Goal: Contribute content

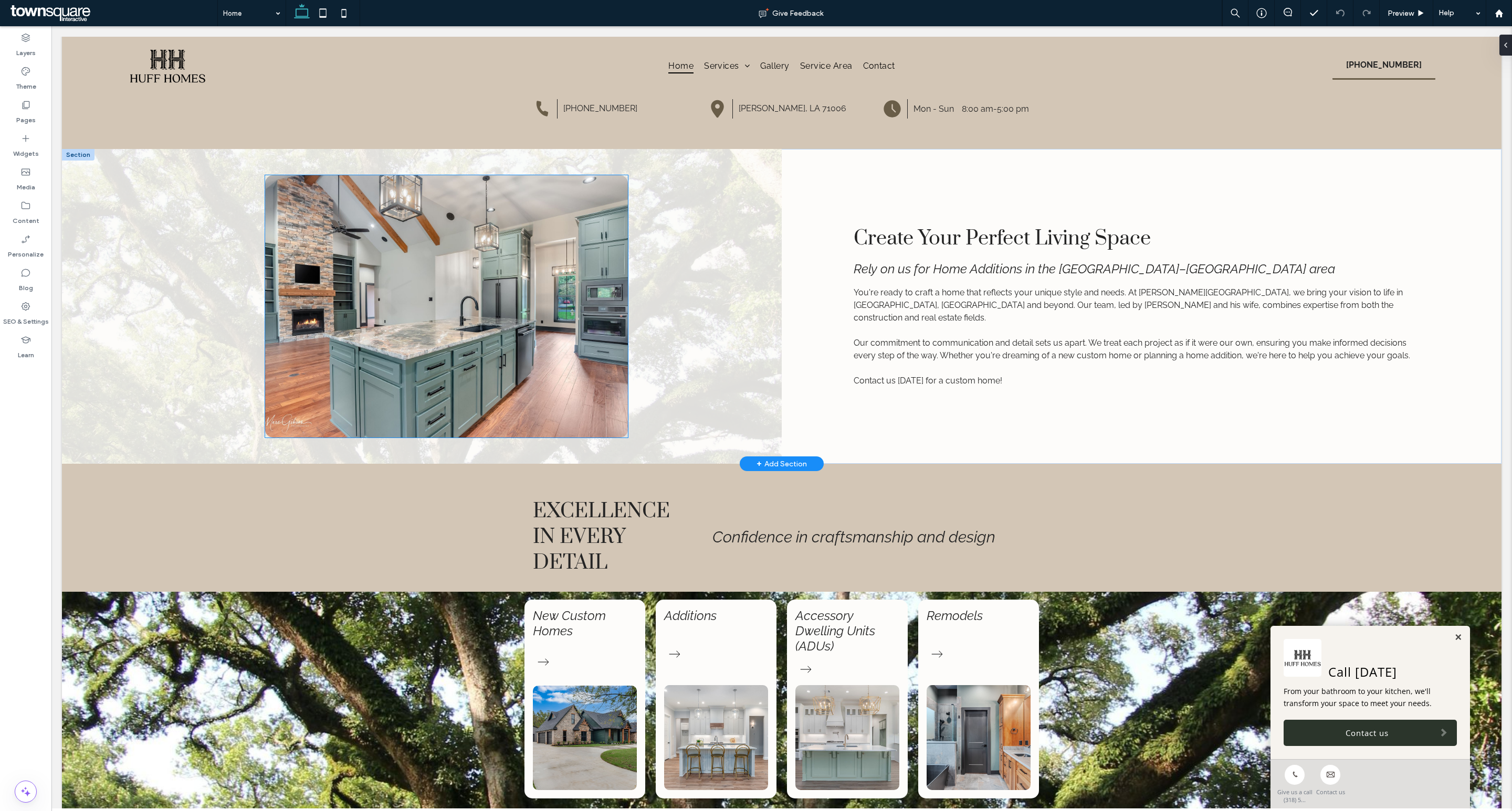
scroll to position [283, 0]
click at [516, 306] on img at bounding box center [446, 307] width 362 height 262
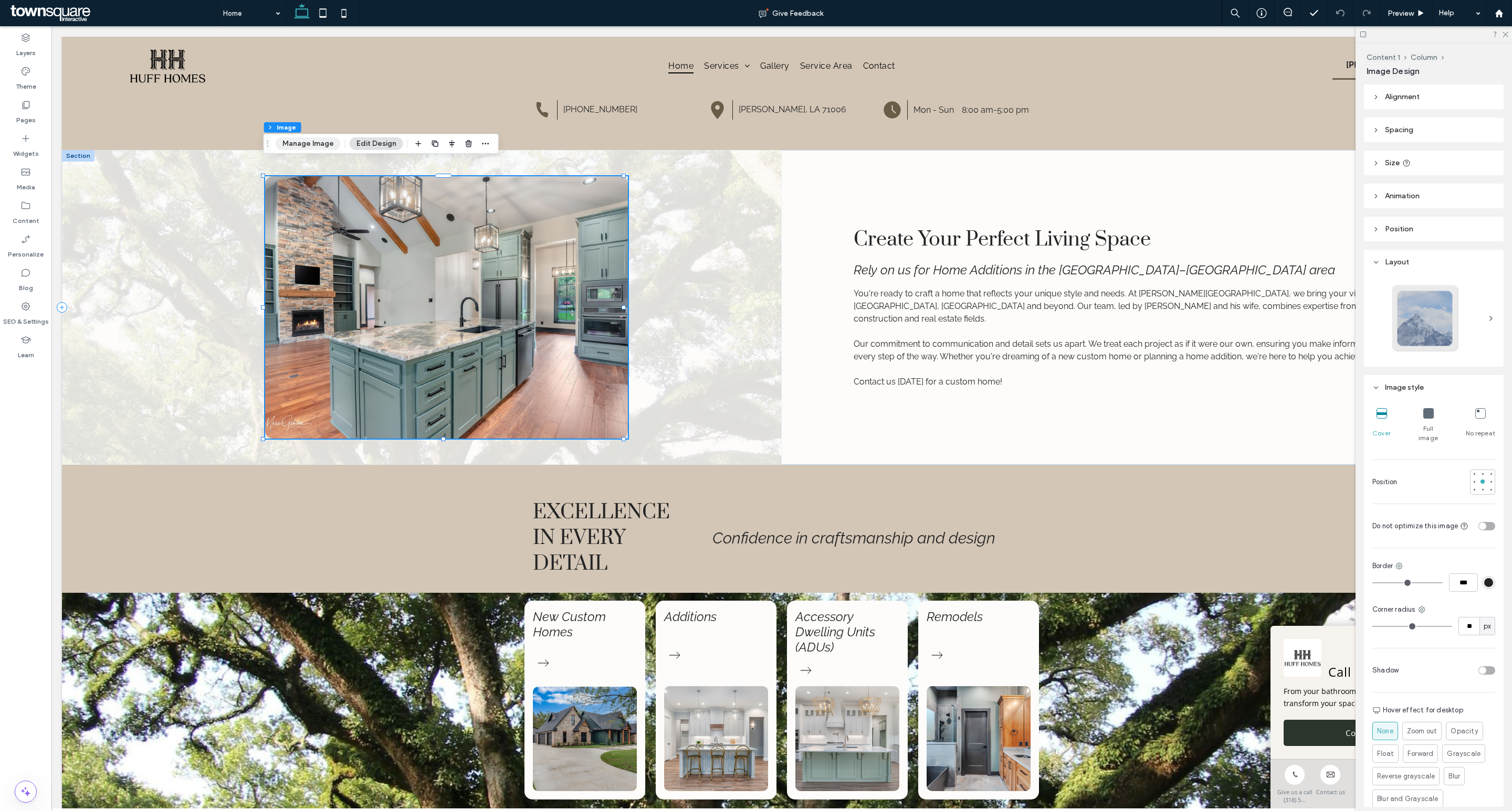
click at [318, 145] on button "Manage Image" at bounding box center [308, 143] width 65 height 12
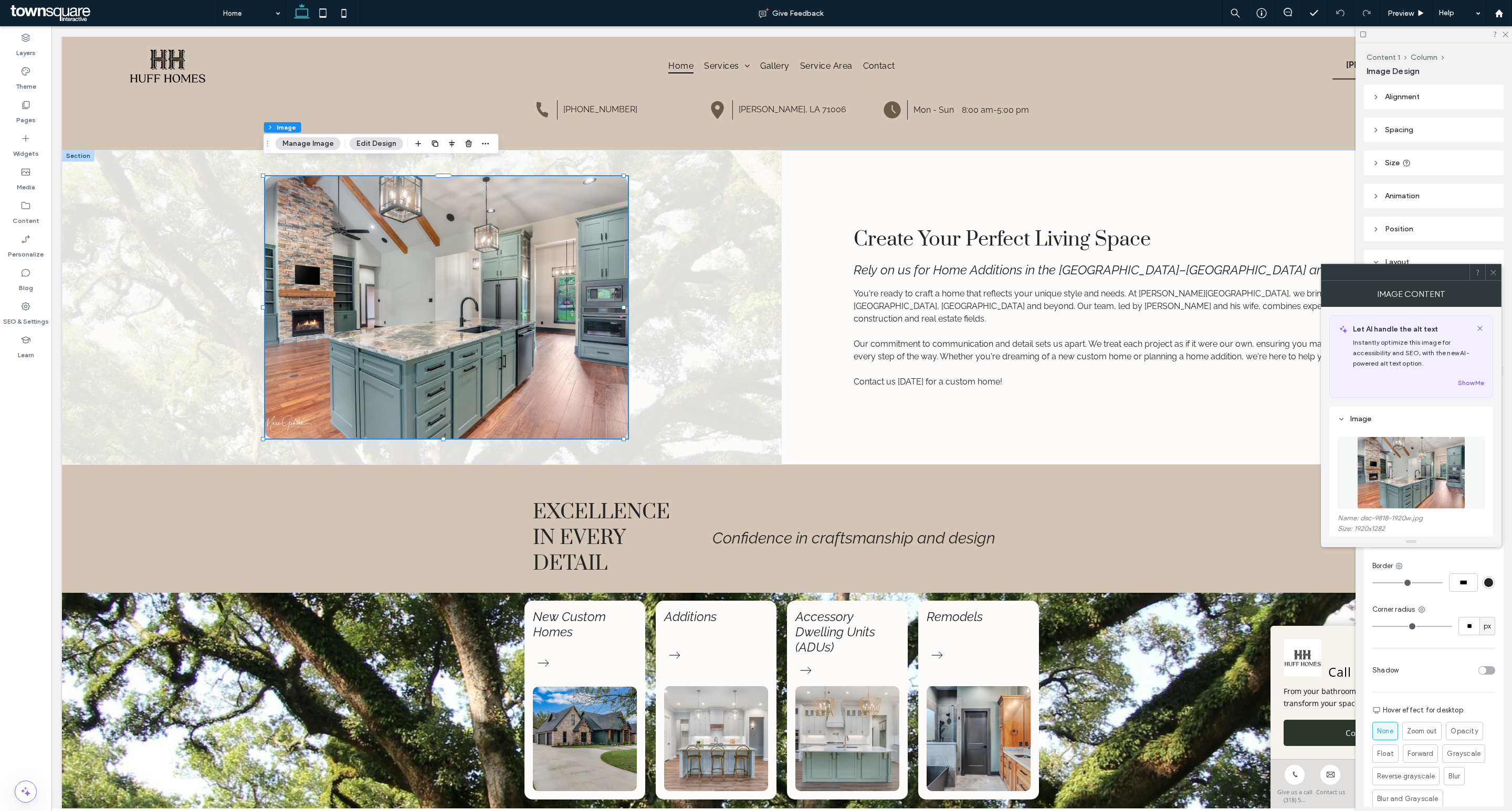
scroll to position [80, 0]
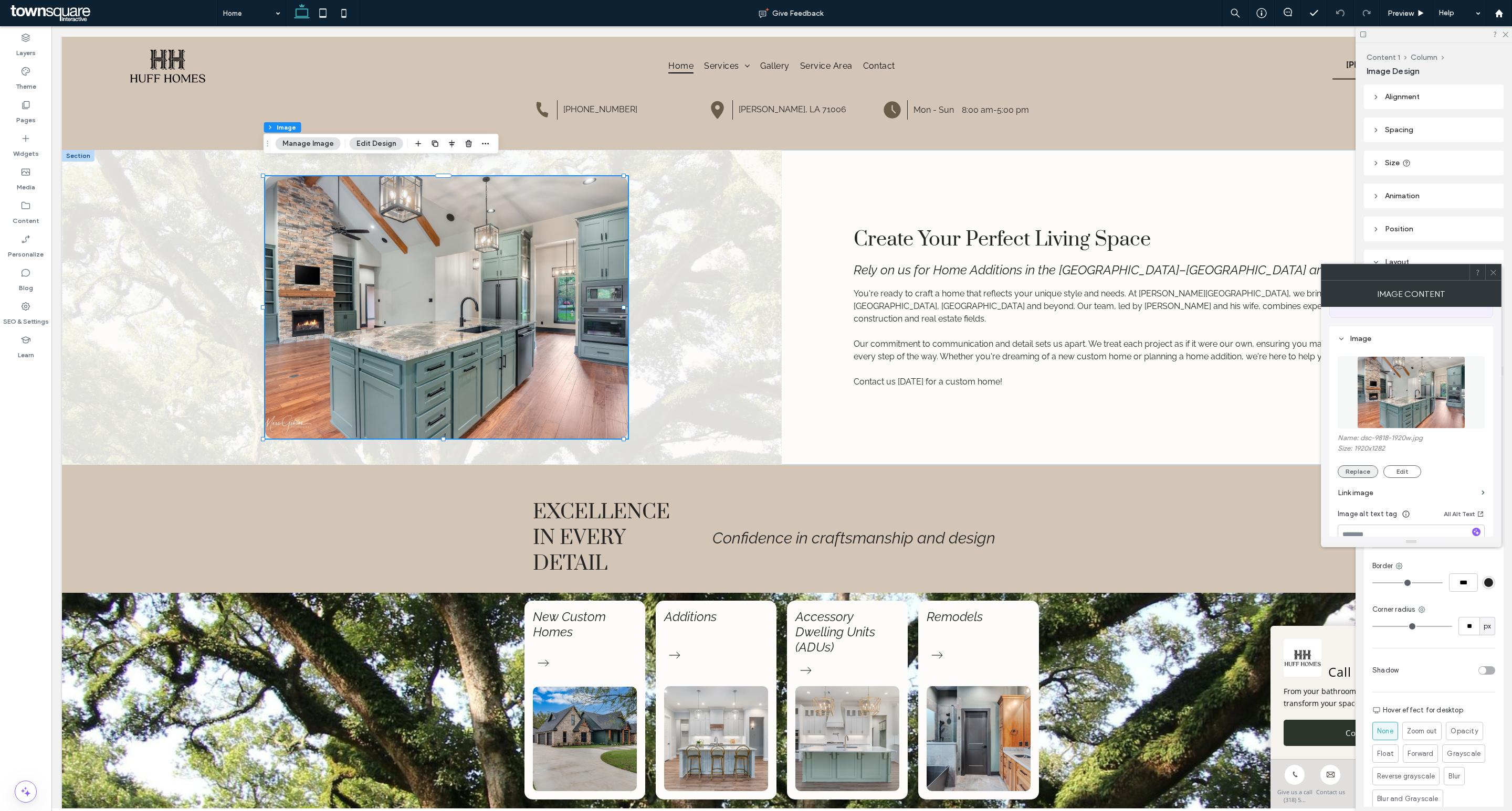
click at [1366, 472] on button "Replace" at bounding box center [1358, 471] width 40 height 12
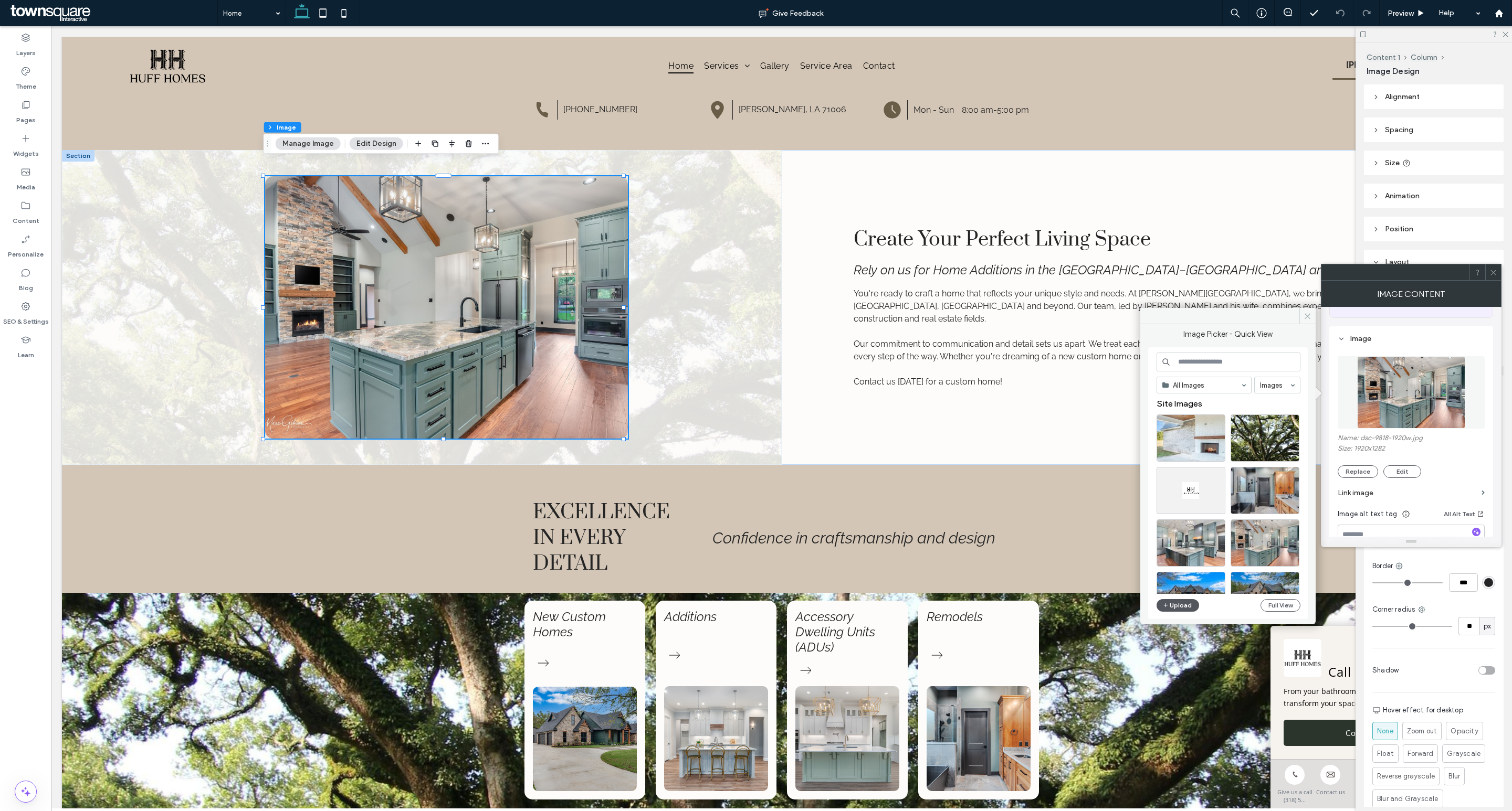
click at [1186, 605] on button "Upload" at bounding box center [1178, 605] width 43 height 12
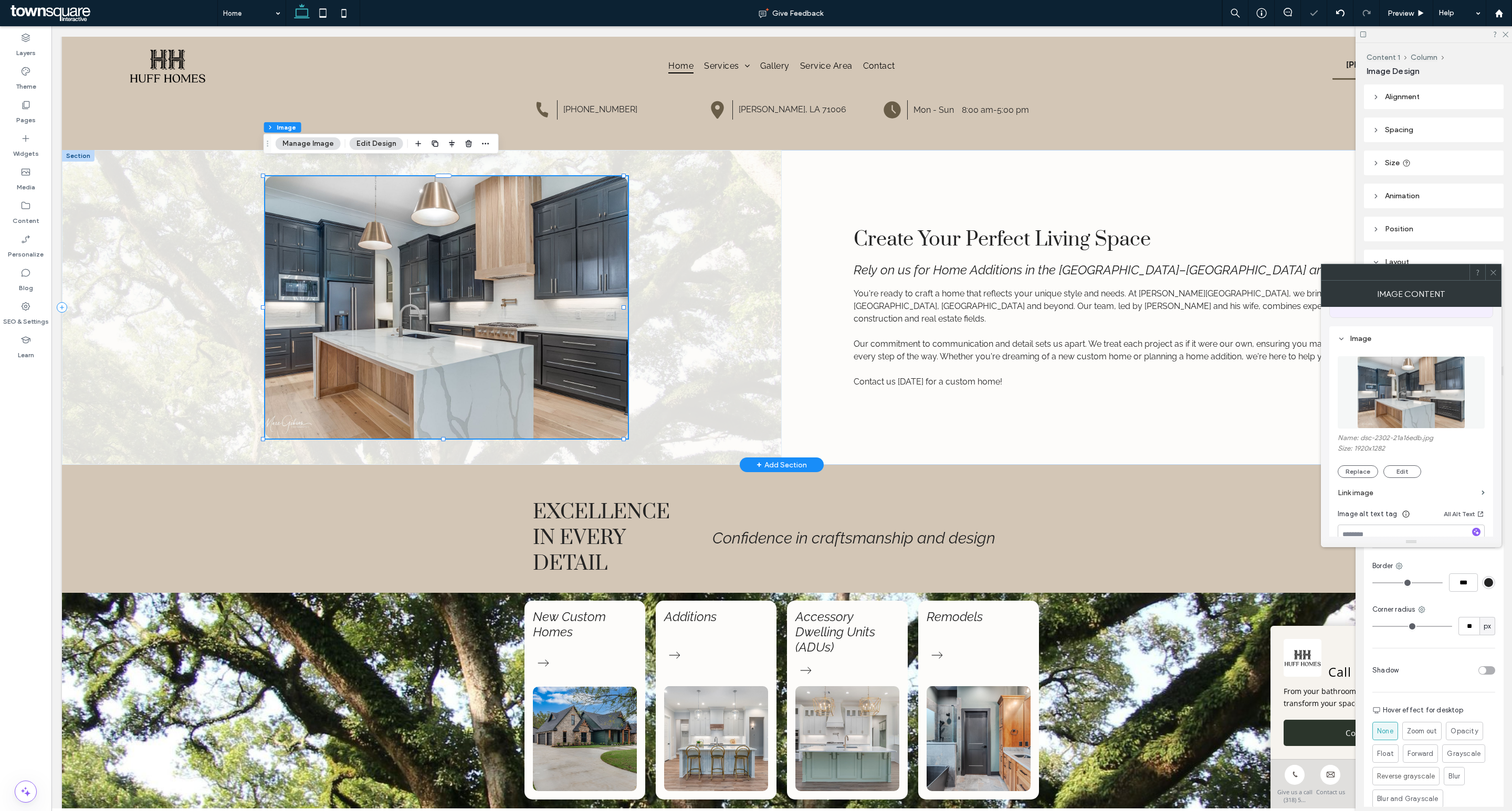
click at [673, 311] on div at bounding box center [422, 308] width 719 height 315
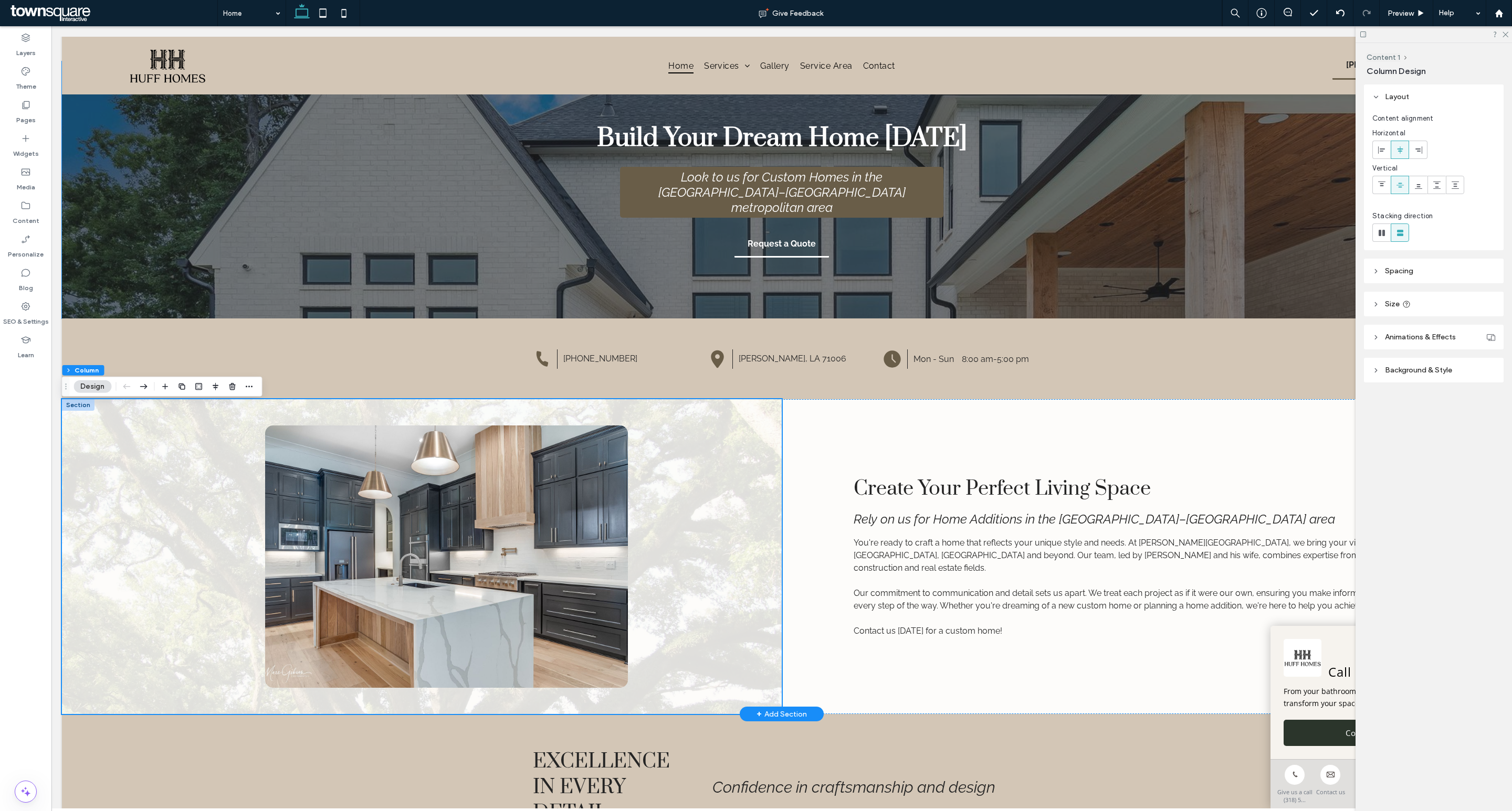
scroll to position [0, 0]
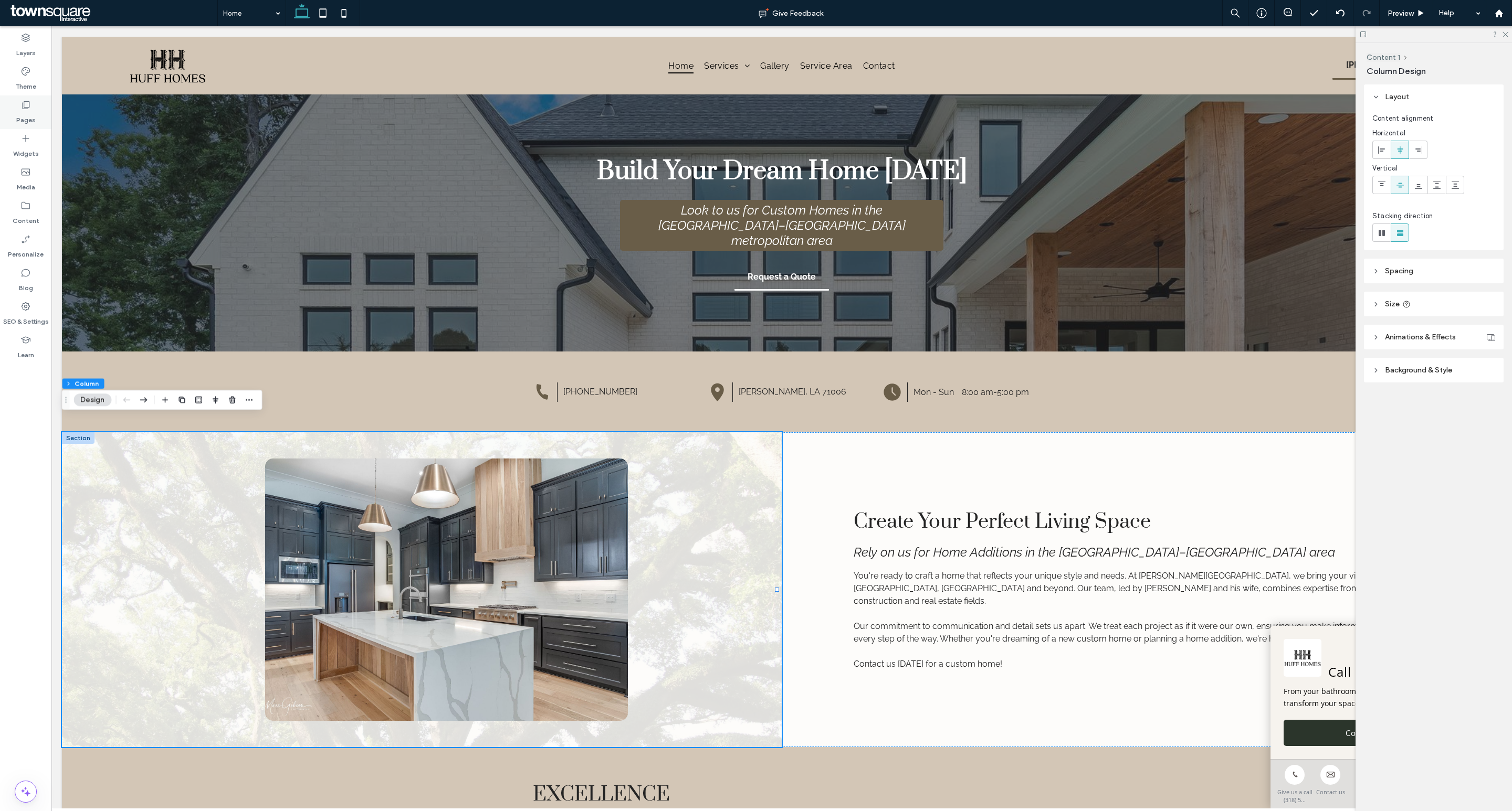
click at [21, 121] on label "Pages" at bounding box center [26, 117] width 20 height 14
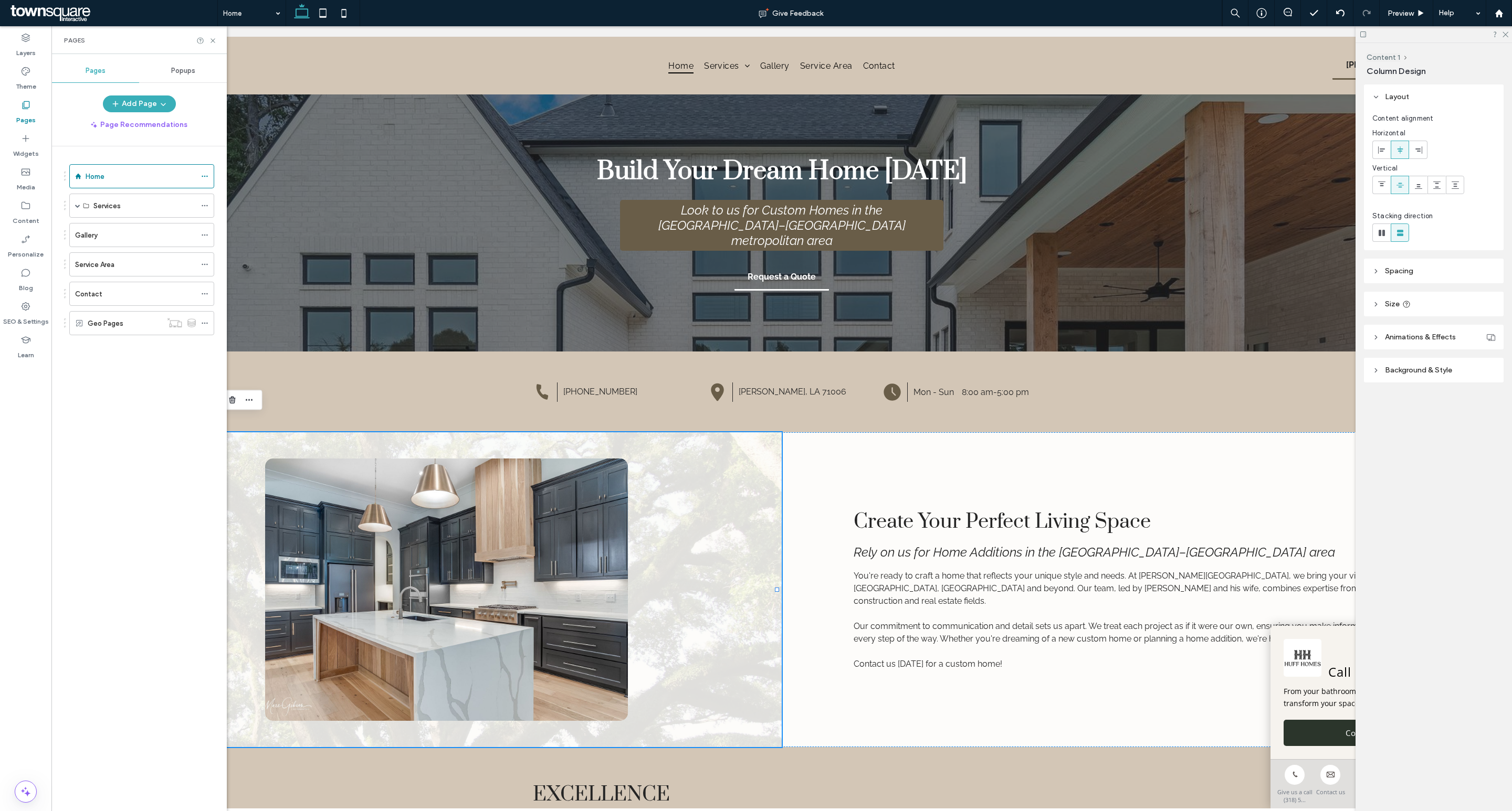
click at [121, 235] on div "Gallery" at bounding box center [135, 235] width 121 height 11
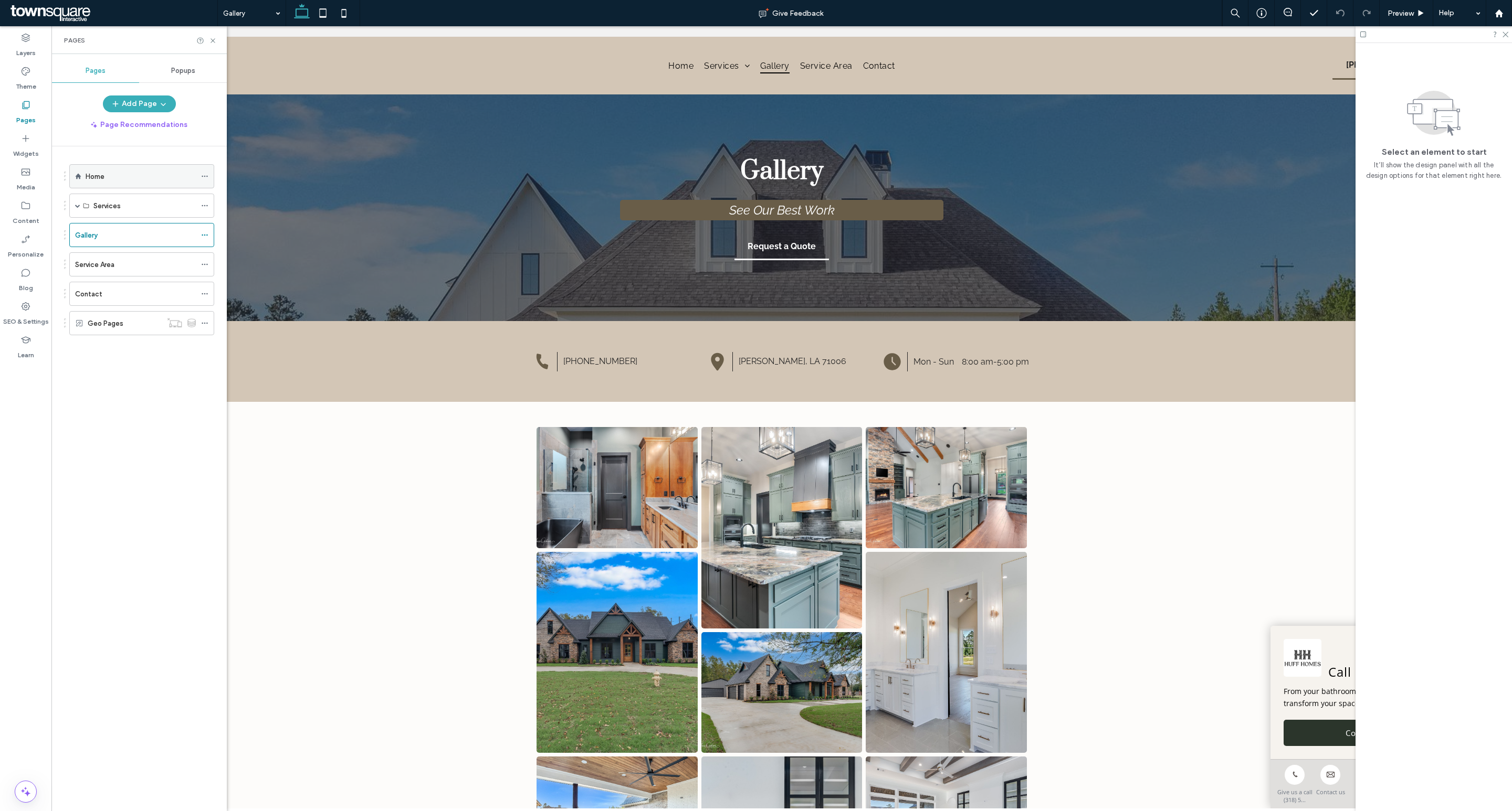
click at [147, 176] on div "Home" at bounding box center [140, 176] width 110 height 11
click at [213, 41] on use at bounding box center [213, 40] width 4 height 4
